Goal: Find specific page/section: Find specific page/section

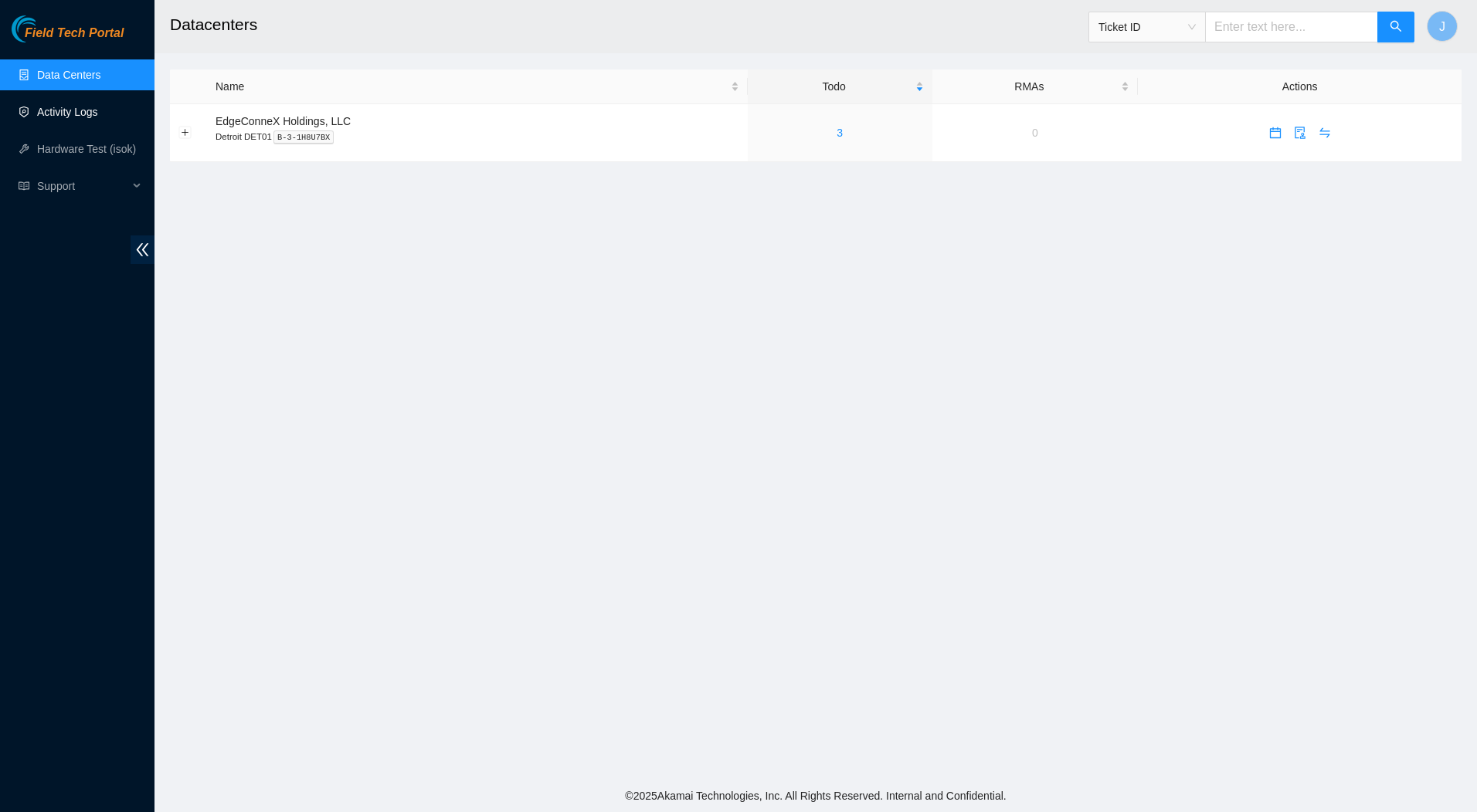
click at [69, 110] on link "Activity Logs" at bounding box center [67, 112] width 61 height 12
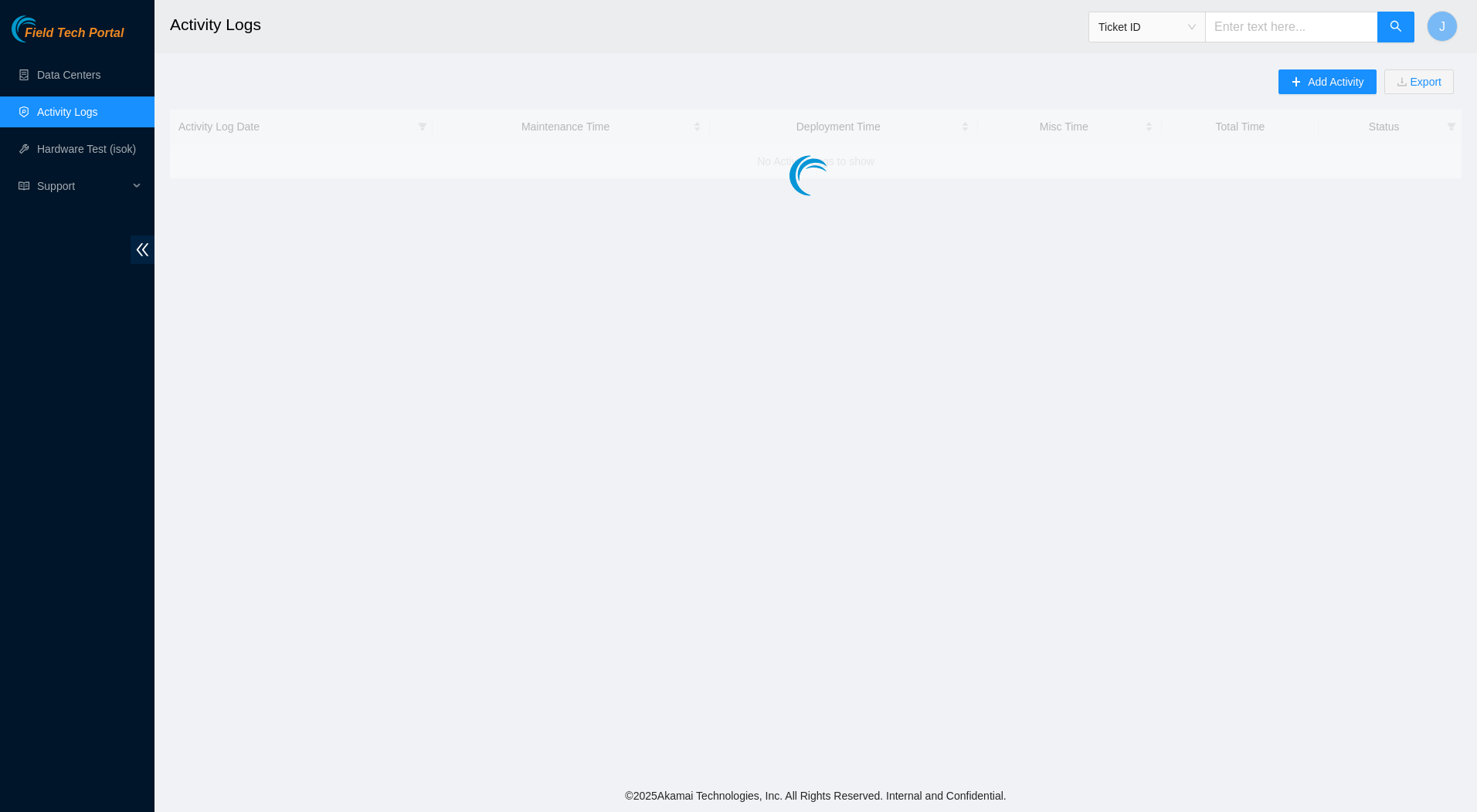
click at [69, 110] on link "Activity Logs" at bounding box center [67, 112] width 61 height 12
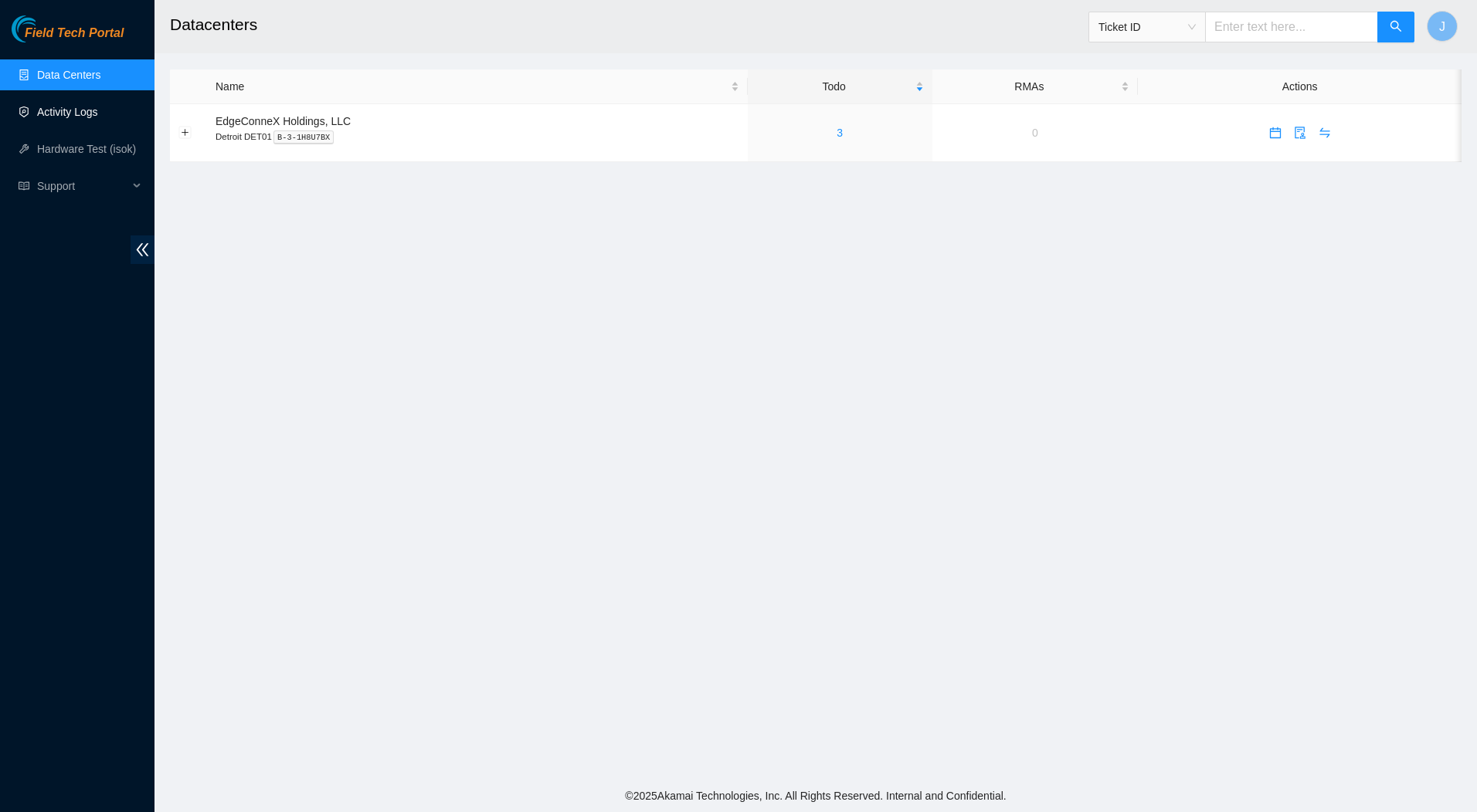
click at [61, 111] on link "Activity Logs" at bounding box center [67, 112] width 61 height 12
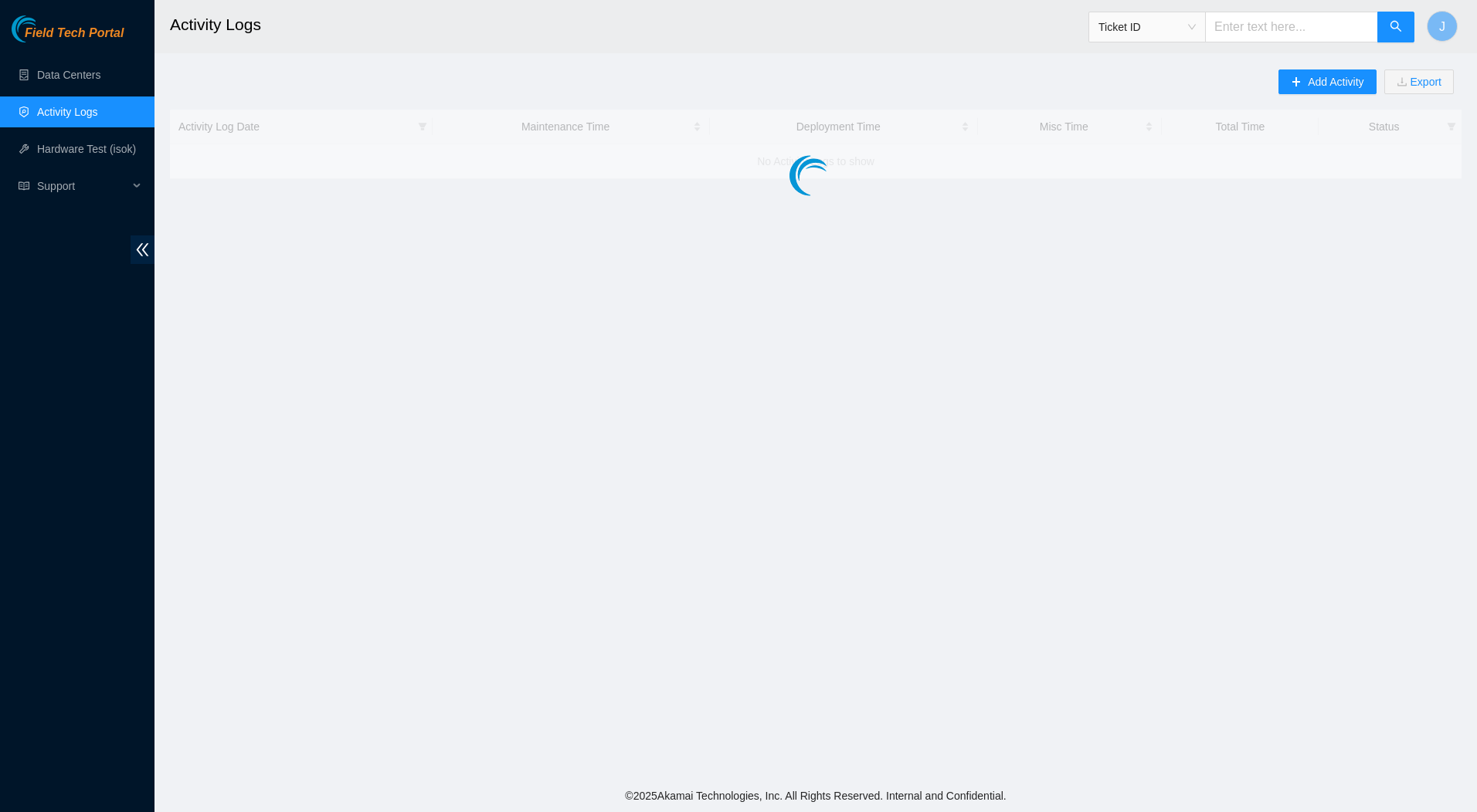
click at [61, 111] on link "Activity Logs" at bounding box center [67, 112] width 61 height 12
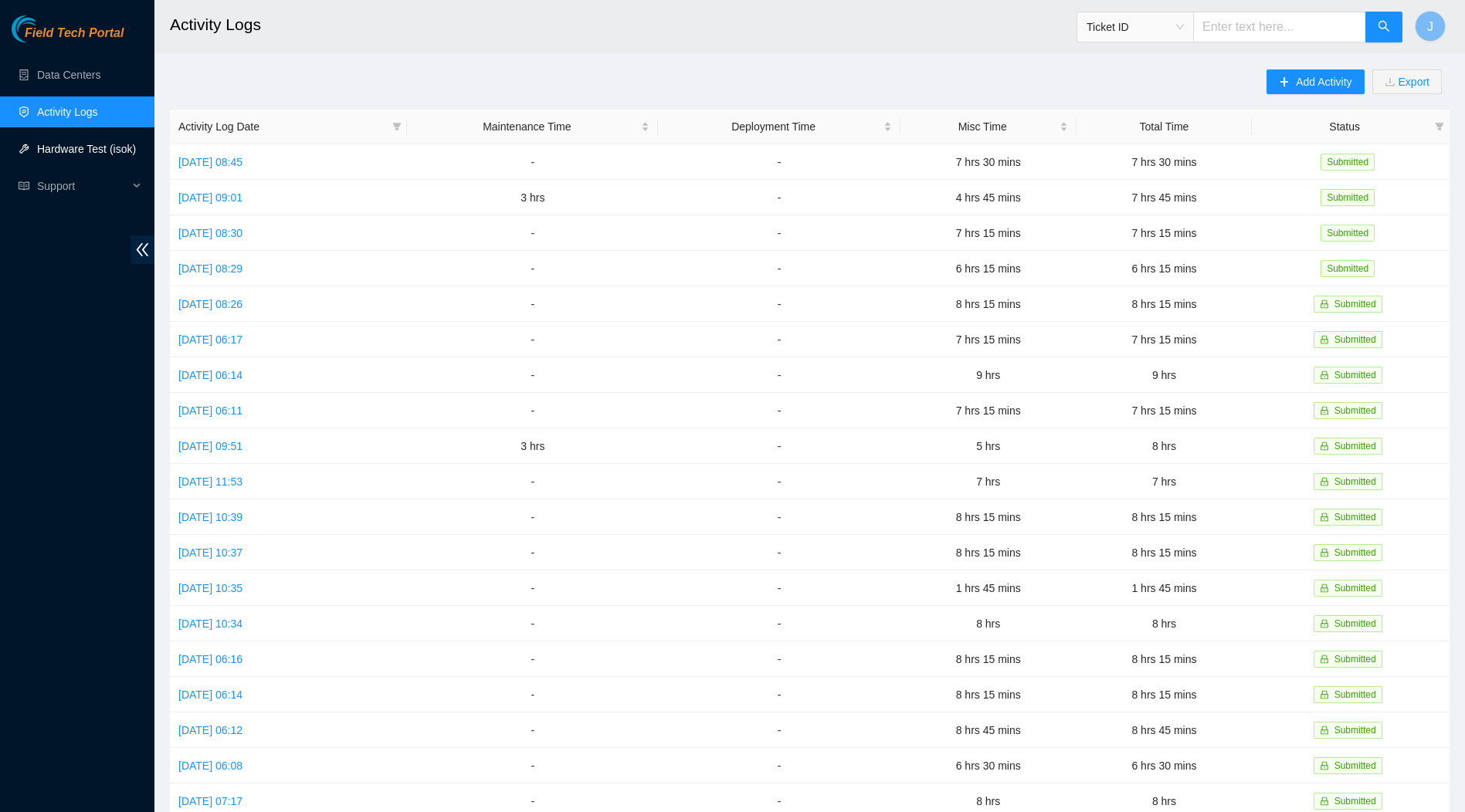
click at [61, 143] on link "Hardware Test (isok)" at bounding box center [86, 149] width 98 height 12
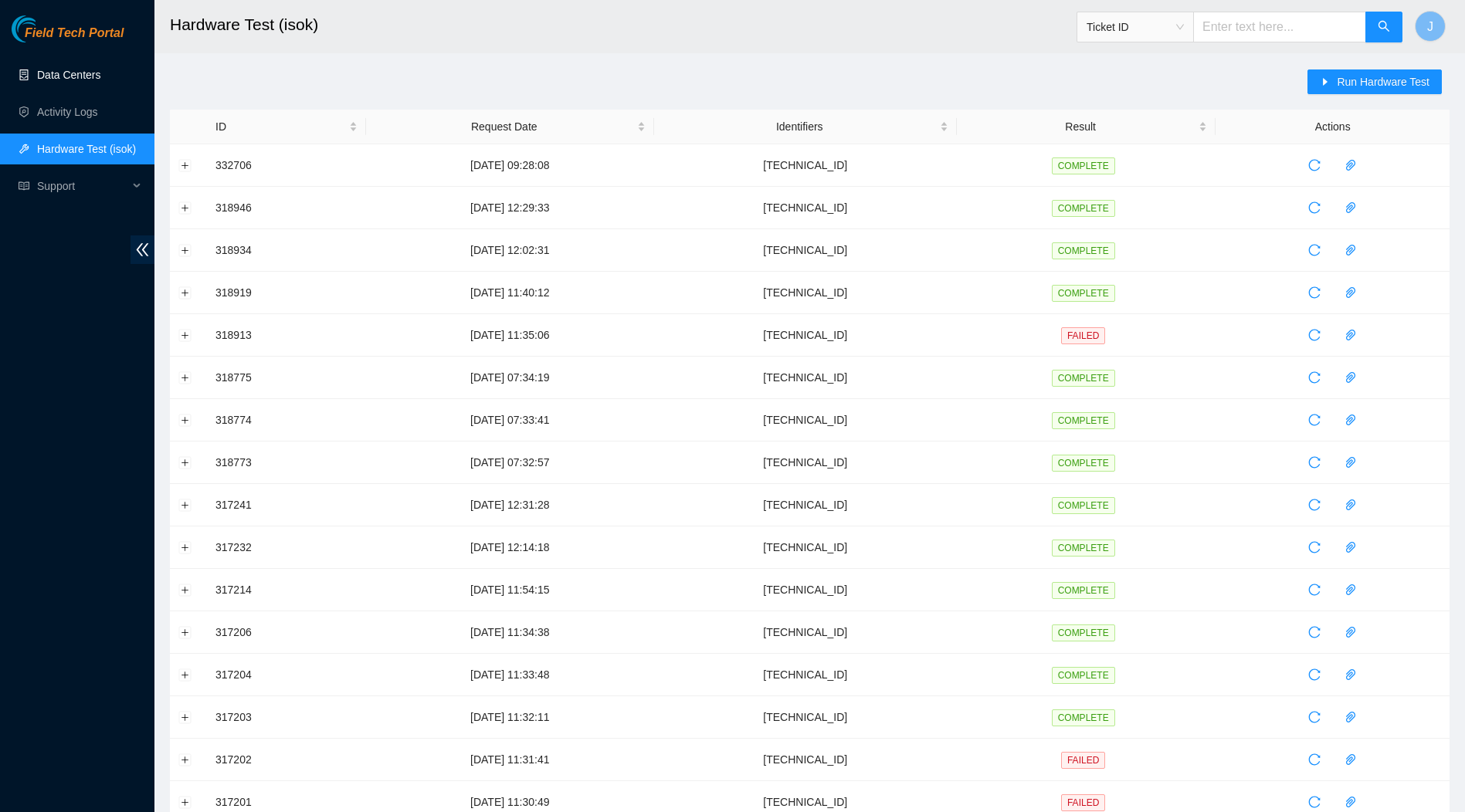
click at [76, 75] on link "Data Centers" at bounding box center [68, 75] width 63 height 12
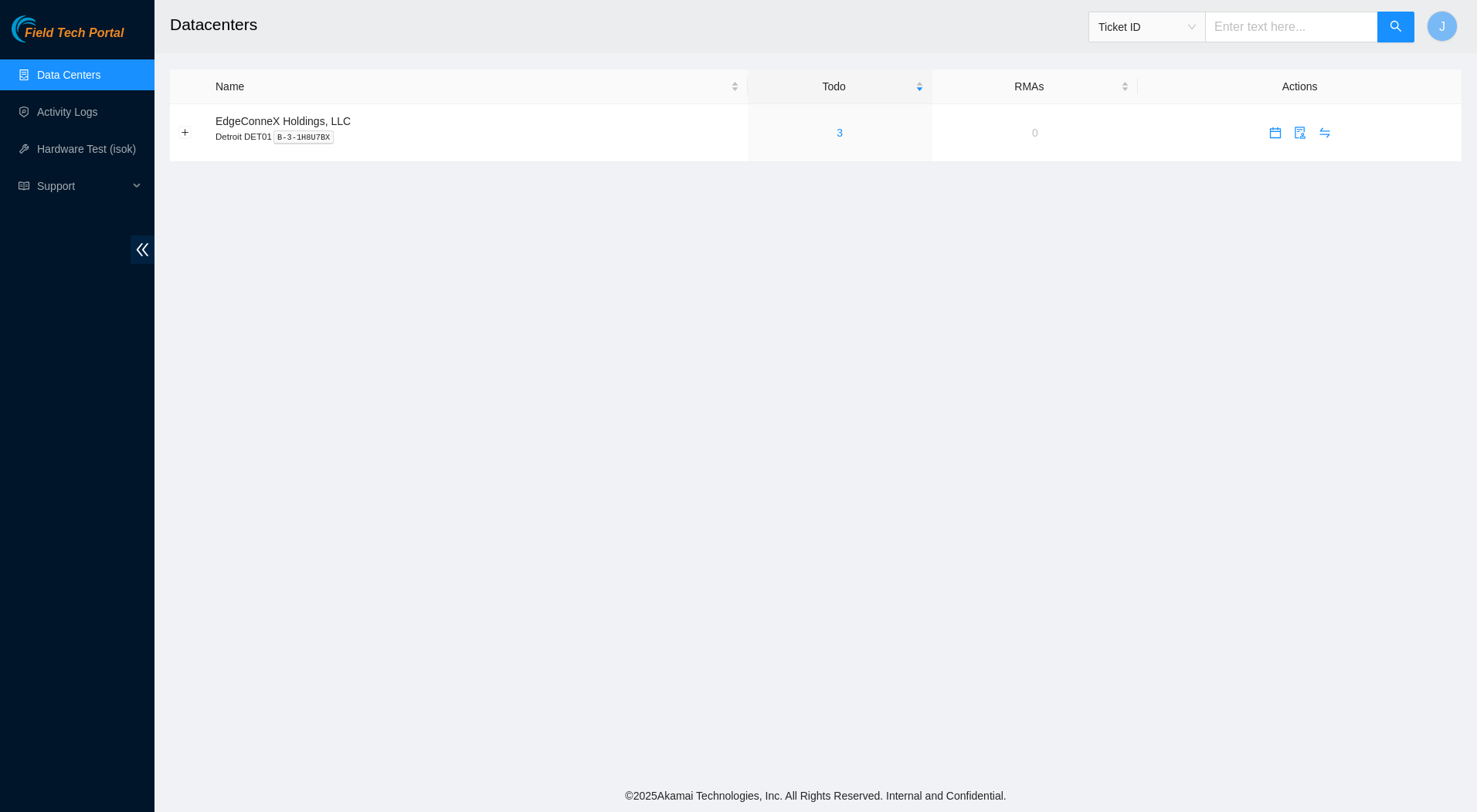
click at [76, 75] on link "Data Centers" at bounding box center [68, 75] width 63 height 12
